Goal: Register for event/course

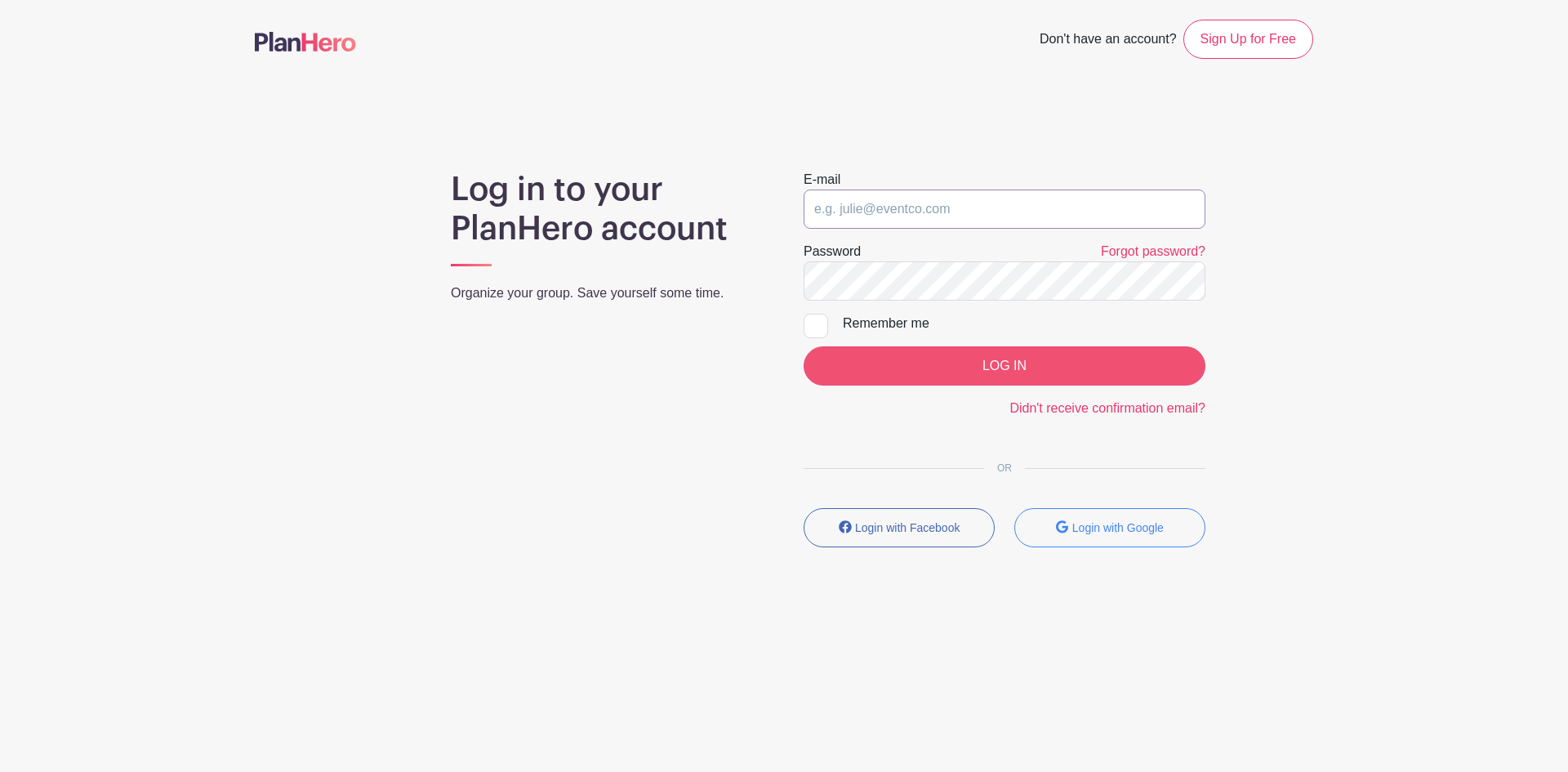
type input "[EMAIL_ADDRESS][DOMAIN_NAME]"
click at [1009, 365] on input "LOG IN" at bounding box center [1004, 366] width 402 height 39
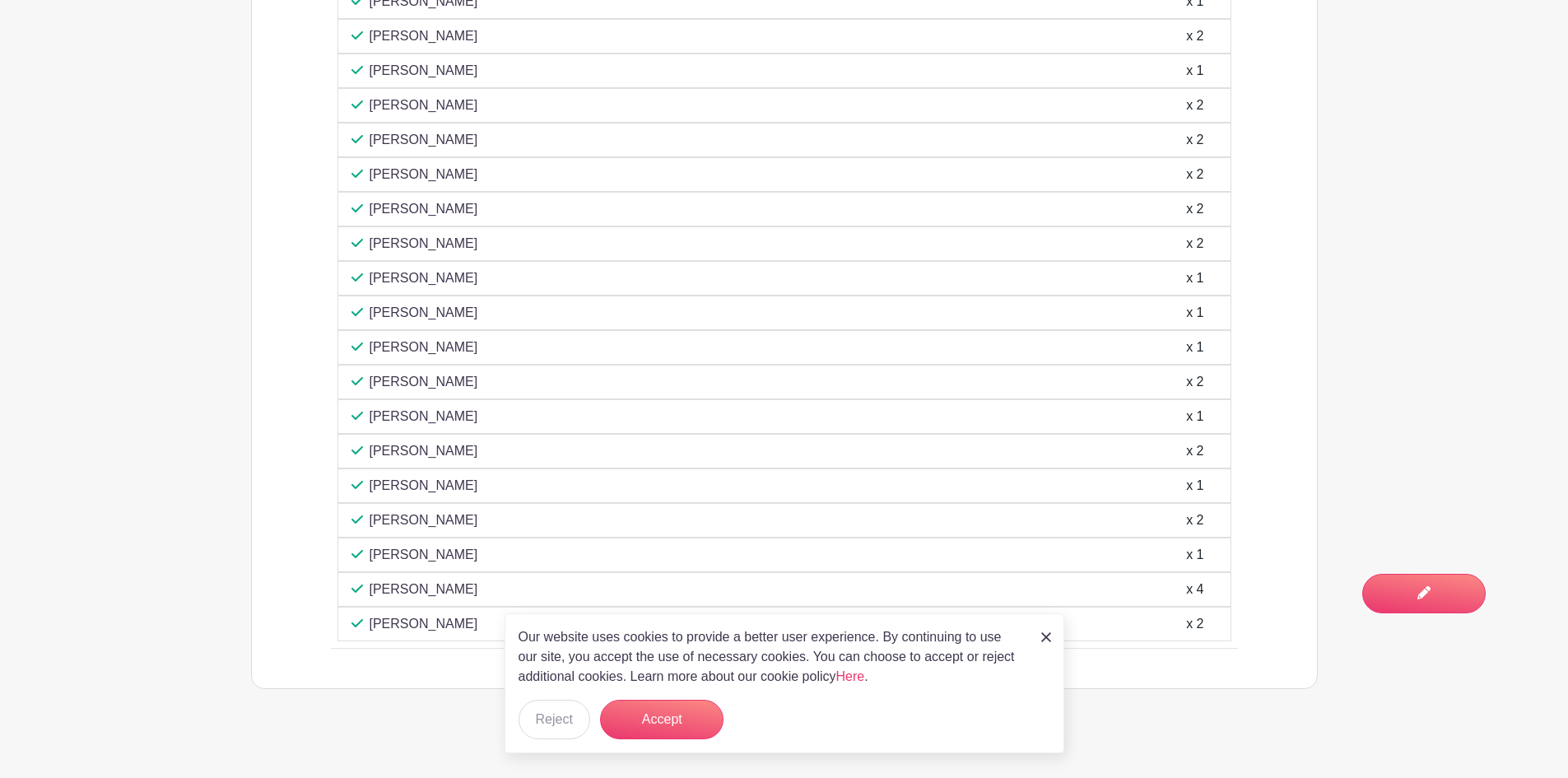
scroll to position [1189, 0]
click at [1047, 636] on img at bounding box center [1046, 637] width 10 height 10
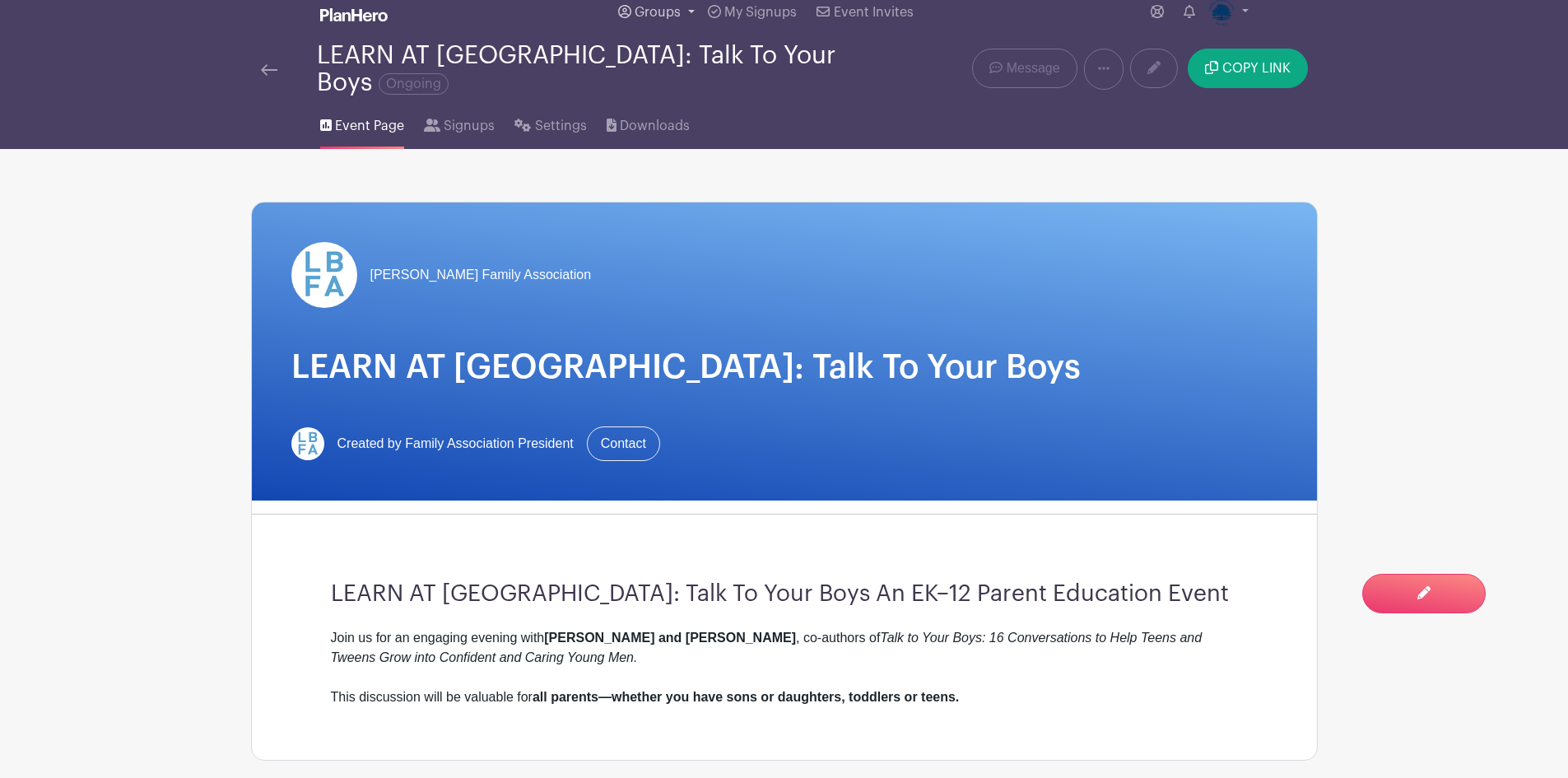
scroll to position [0, 0]
